Goal: Task Accomplishment & Management: Use online tool/utility

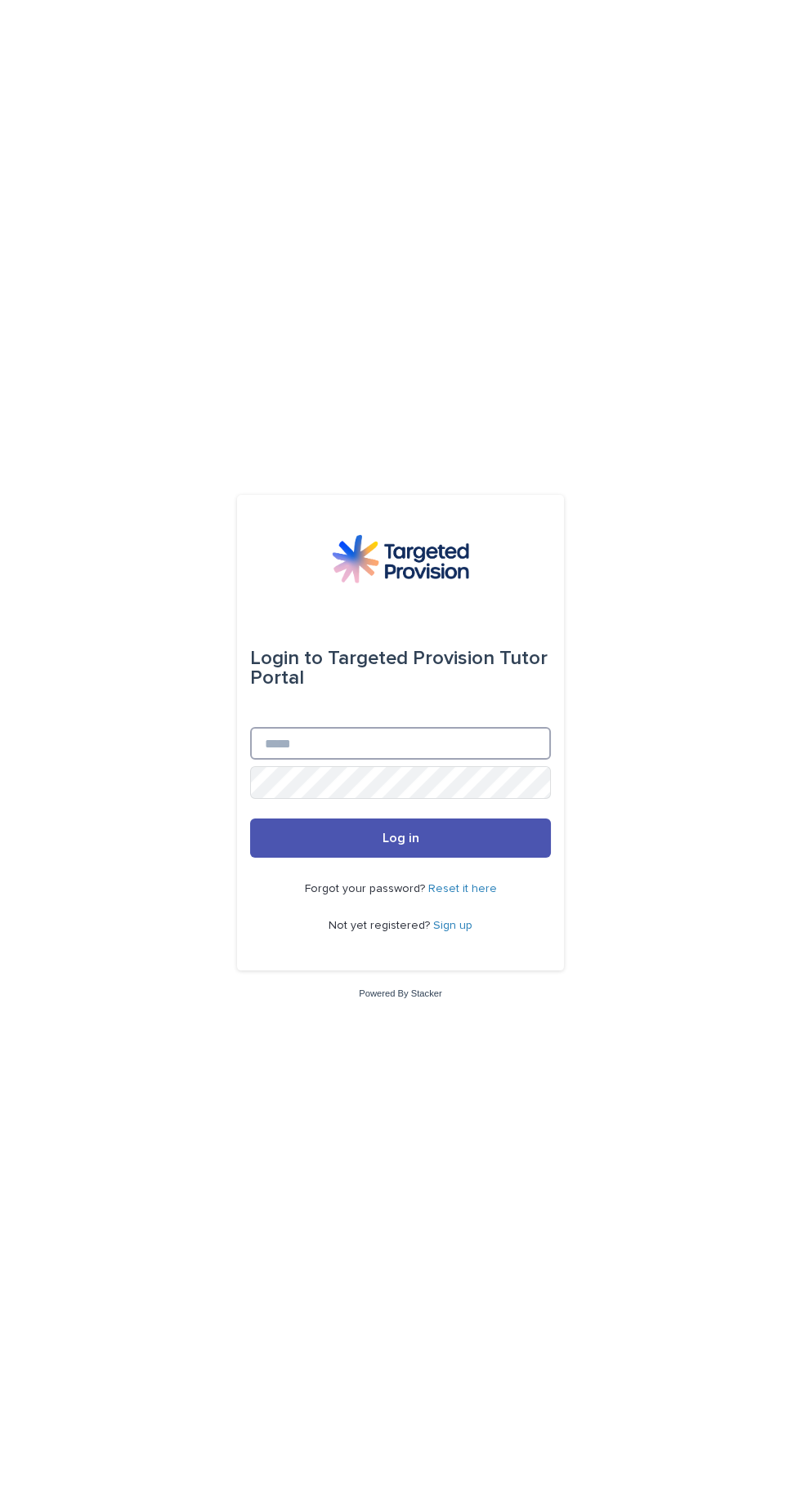
click at [311, 760] on input "Email" at bounding box center [400, 743] width 301 height 33
type input "**********"
click at [251, 818] on button "Log in" at bounding box center [400, 838] width 301 height 39
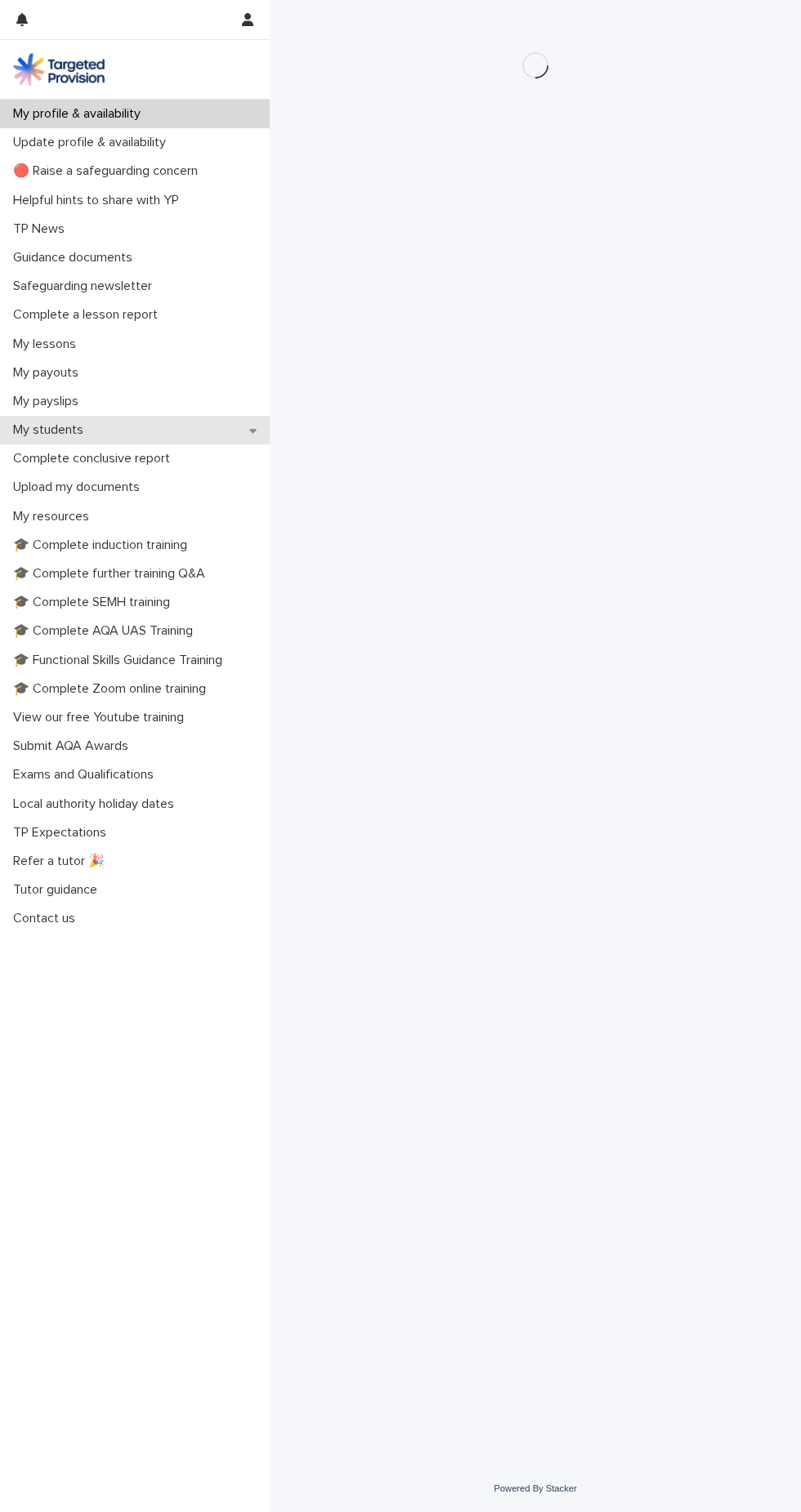
click at [206, 424] on div "My students" at bounding box center [135, 430] width 270 height 28
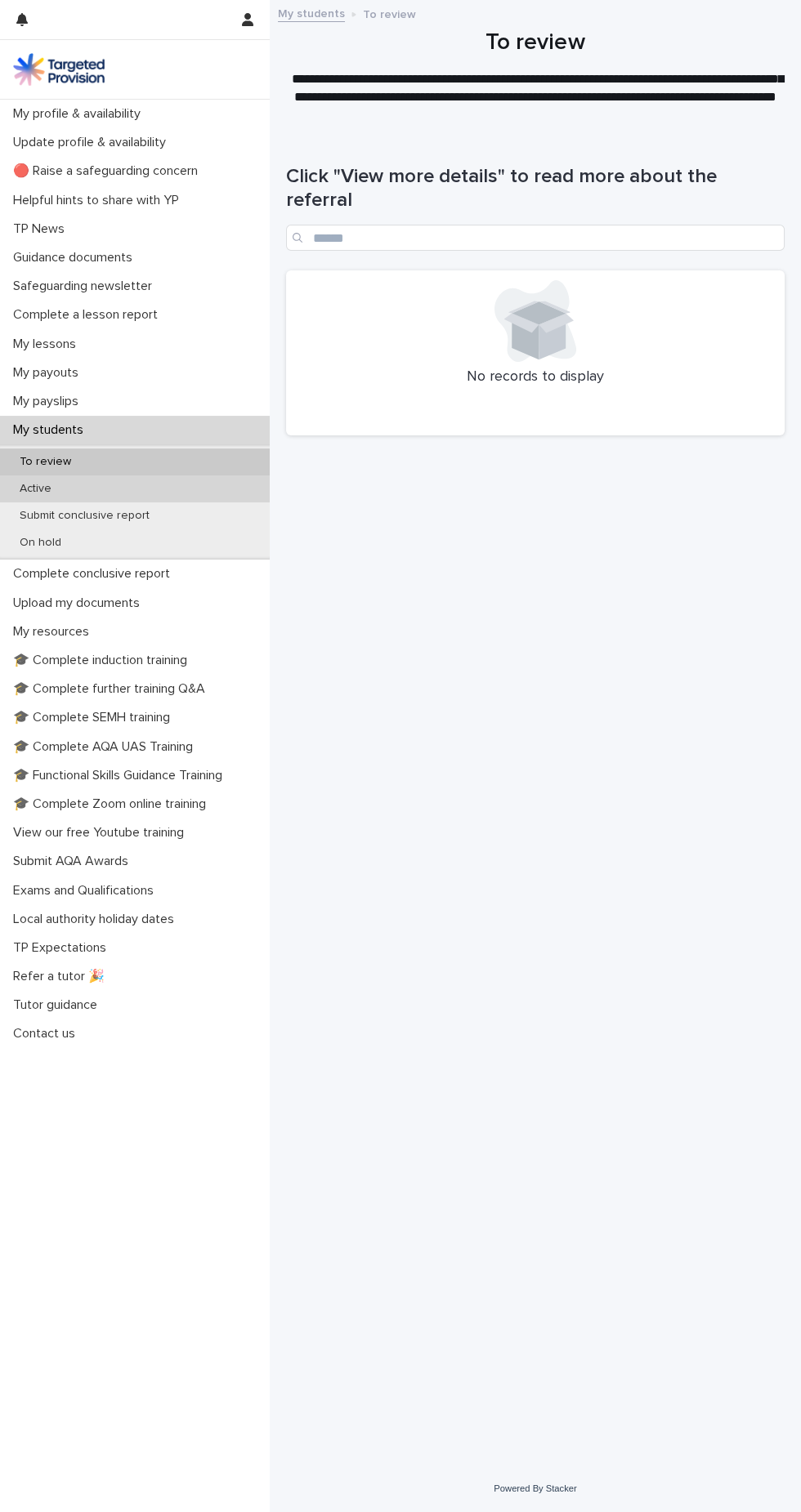
click at [124, 497] on div "Active" at bounding box center [135, 488] width 270 height 27
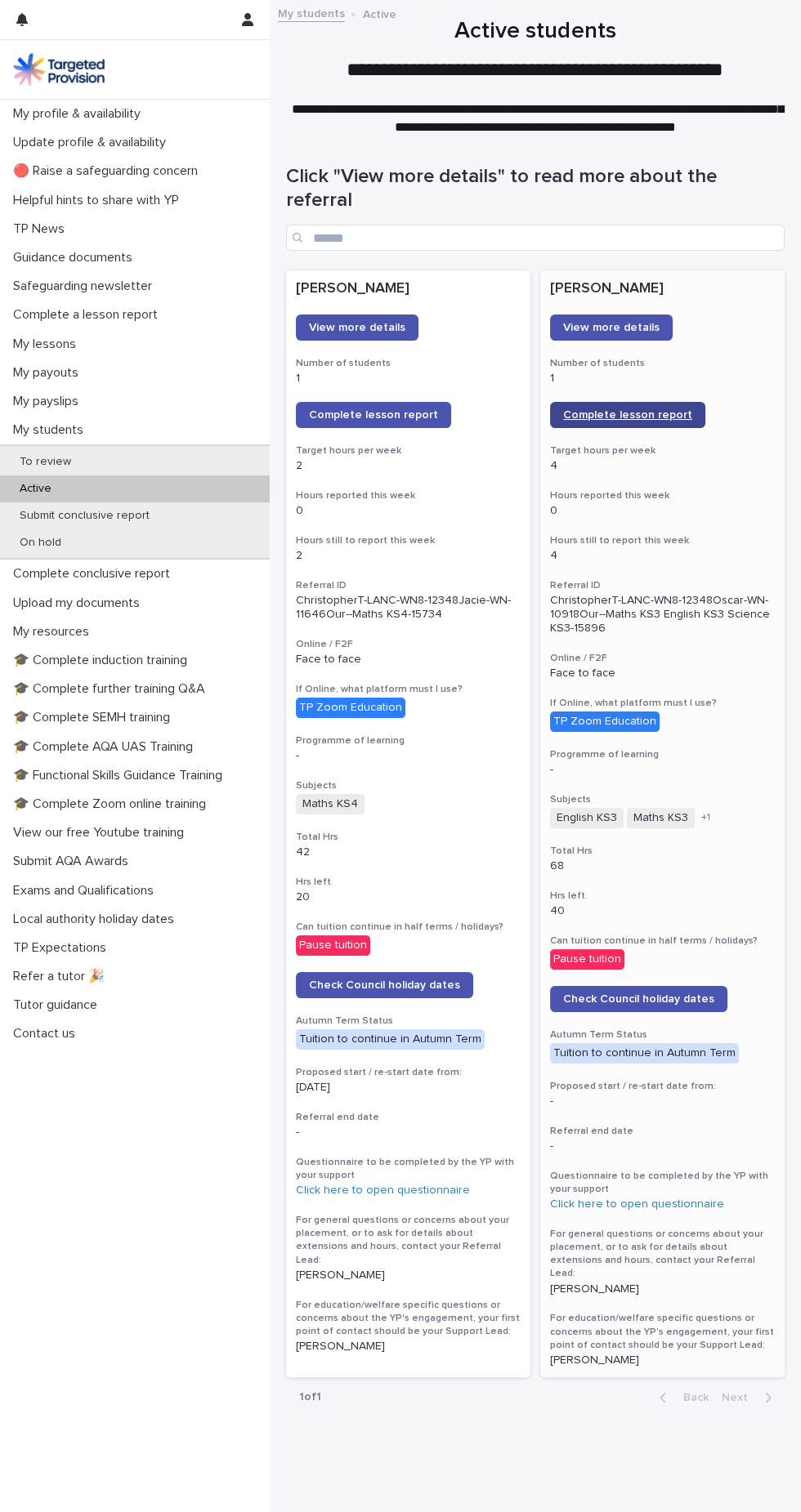
click at [650, 409] on span "Complete lesson report" at bounding box center [627, 414] width 129 height 11
click at [372, 409] on span "Complete lesson report" at bounding box center [373, 414] width 129 height 11
